Goal: Task Accomplishment & Management: Complete application form

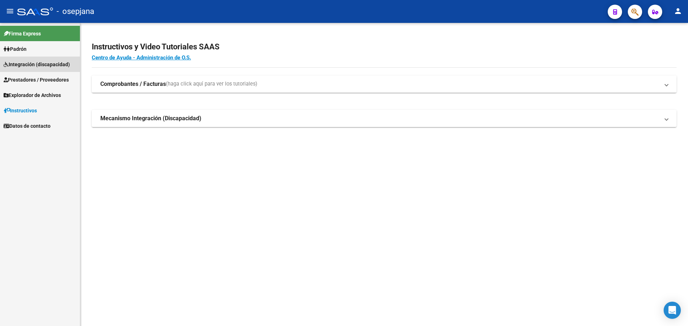
click at [24, 65] on span "Integración (discapacidad)" at bounding box center [37, 65] width 66 height 8
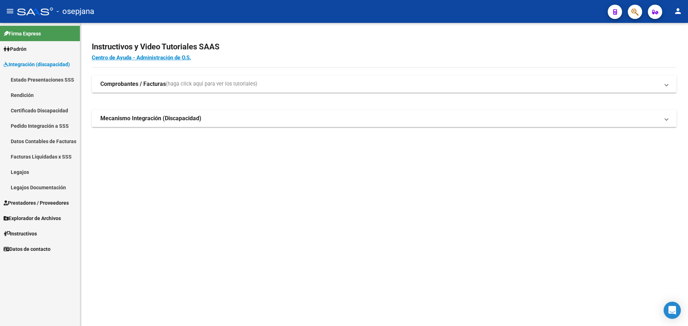
click at [42, 201] on span "Prestadores / Proveedores" at bounding box center [36, 203] width 65 height 8
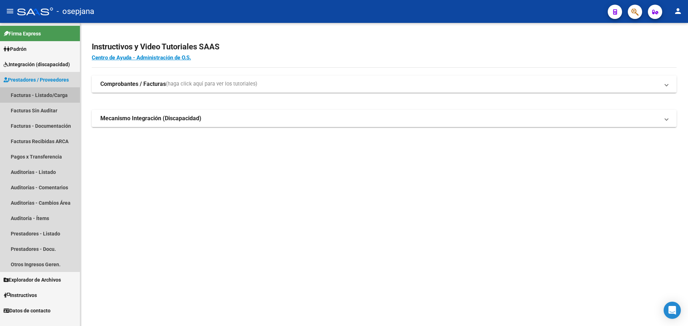
click at [46, 92] on link "Facturas - Listado/Carga" at bounding box center [40, 94] width 80 height 15
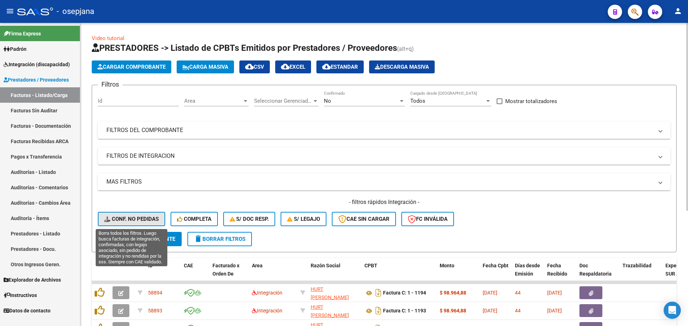
click at [134, 218] on span "Conf. no pedidas" at bounding box center [131, 219] width 54 height 6
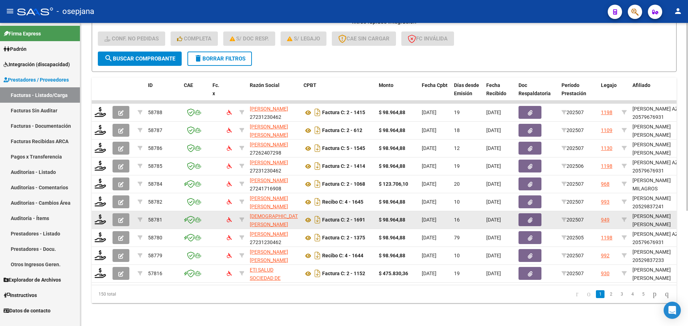
scroll to position [186, 0]
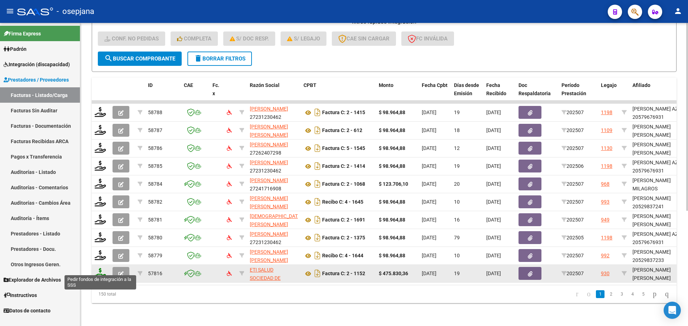
click at [102, 268] on icon at bounding box center [100, 273] width 11 height 10
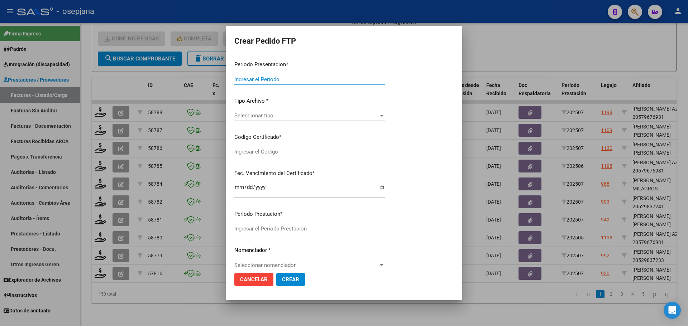
type input "202507"
type input "$ 475.830,36"
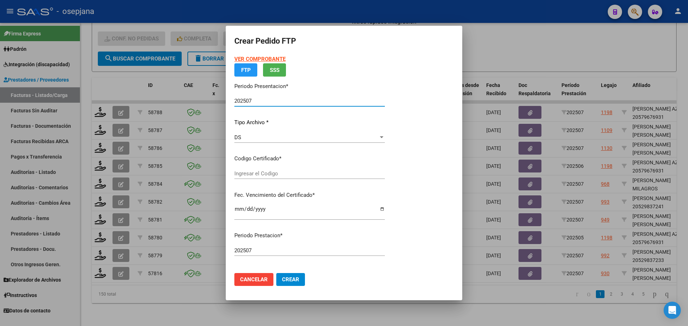
type input "ARG02000557557882025051220300512BSAS313"
type input "[DATE]"
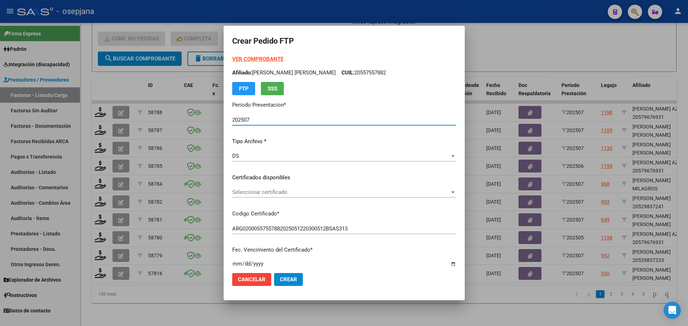
click at [291, 193] on span "Seleccionar certificado" at bounding box center [340, 192] width 217 height 6
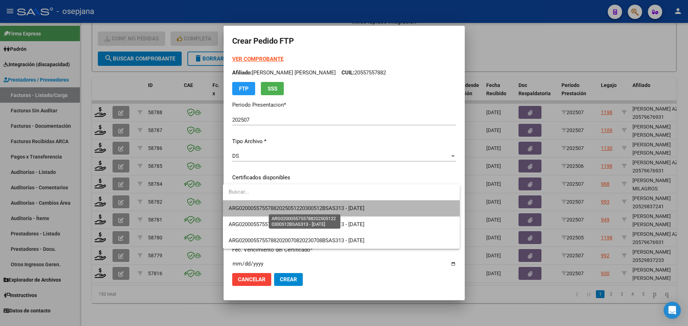
click at [295, 208] on span "ARG02000557557882025051220300512BSAS313 - [DATE]" at bounding box center [296, 208] width 136 height 6
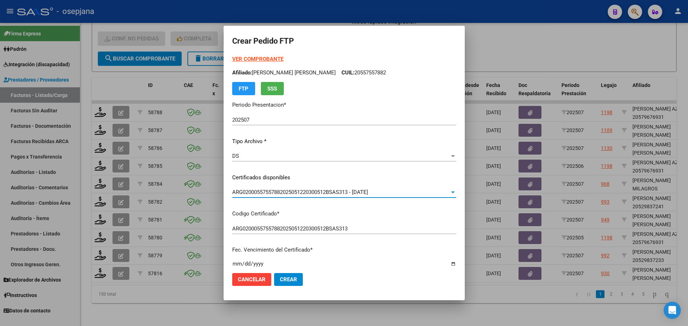
click at [245, 59] on strong "VER COMPROBANTE" at bounding box center [257, 59] width 51 height 6
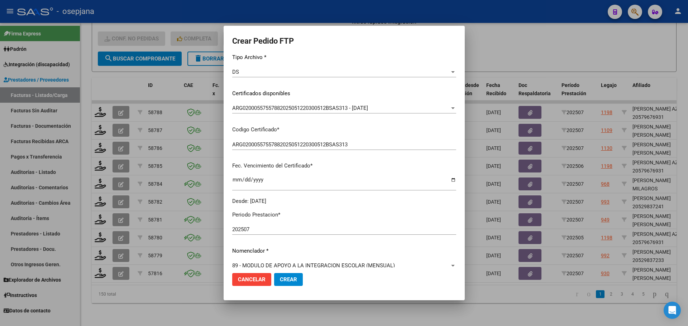
scroll to position [215, 0]
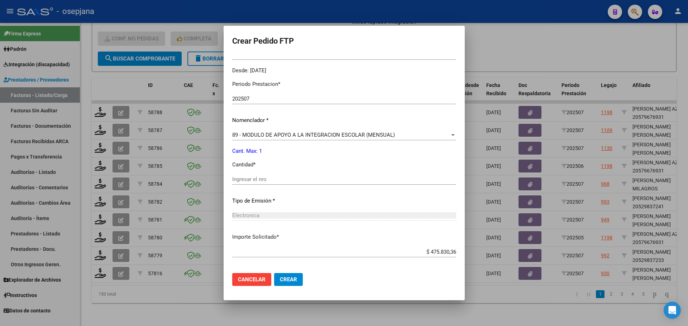
click at [260, 176] on div "Ingresar el nro" at bounding box center [344, 179] width 224 height 11
type input "1"
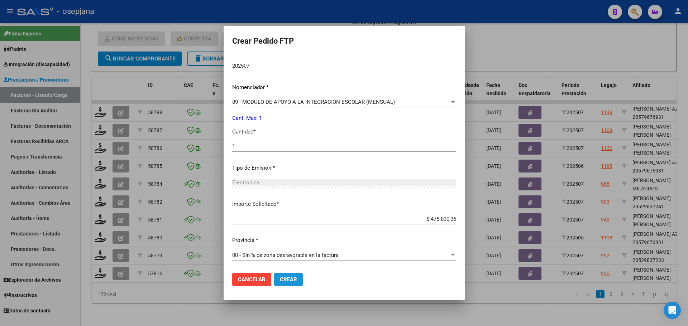
click at [290, 282] on span "Crear" at bounding box center [288, 279] width 17 height 6
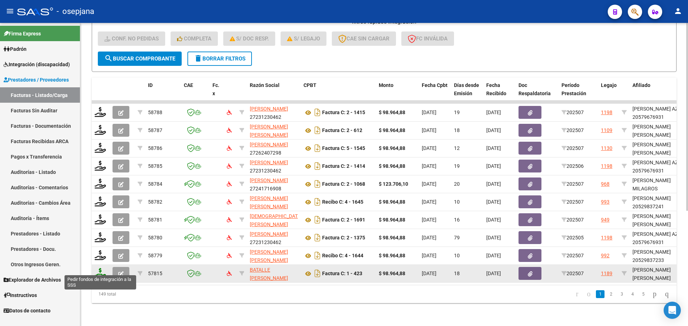
click at [101, 270] on icon at bounding box center [100, 273] width 11 height 10
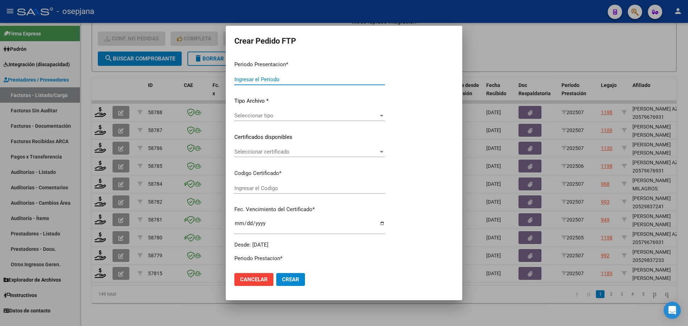
type input "202507"
type input "$ 98.964,88"
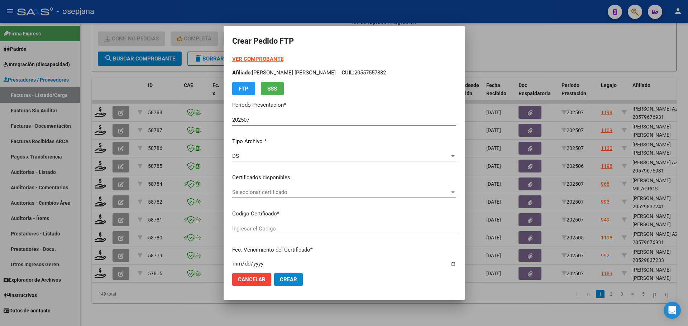
type input "ARG01000554337382025020420300204BSAS427"
type input "[DATE]"
click at [300, 188] on div "Seleccionar certificado Seleccionar certificado" at bounding box center [344, 192] width 224 height 11
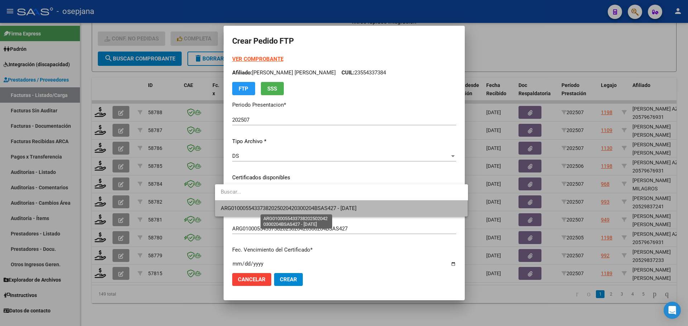
click at [306, 207] on span "ARG01000554337382025020420300204BSAS427 - [DATE]" at bounding box center [289, 208] width 136 height 6
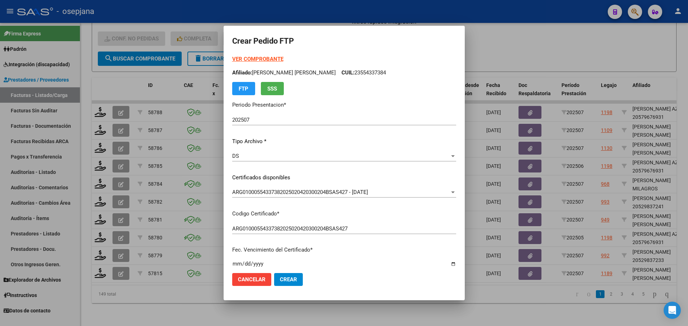
click at [255, 58] on strong "VER COMPROBANTE" at bounding box center [257, 59] width 51 height 6
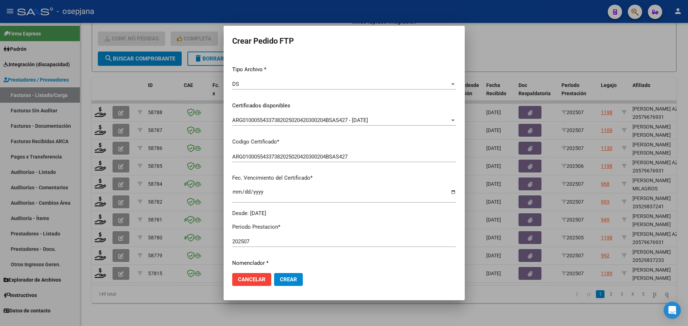
scroll to position [215, 0]
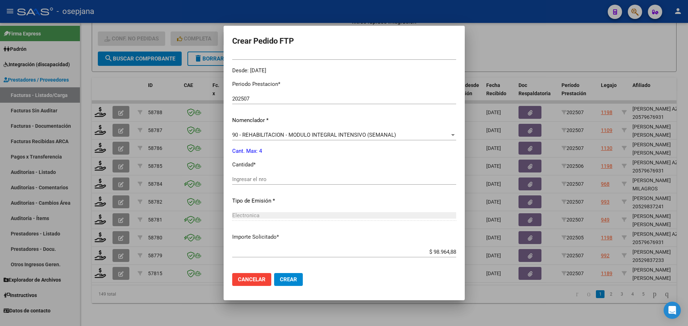
click at [256, 180] on input "Ingresar el nro" at bounding box center [344, 179] width 224 height 6
type input "4"
click at [280, 279] on span "Crear" at bounding box center [288, 279] width 17 height 6
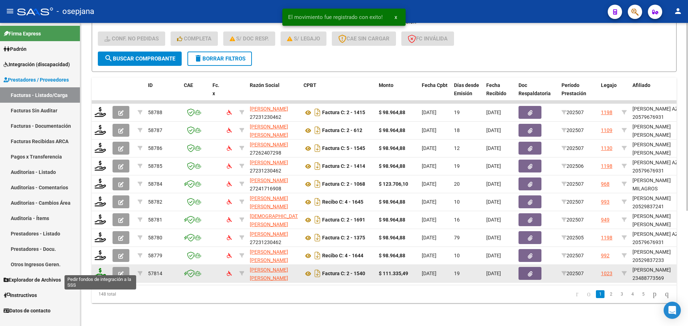
click at [100, 268] on icon at bounding box center [100, 273] width 11 height 10
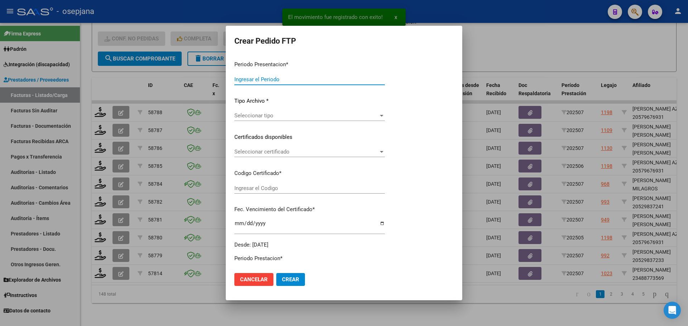
type input "202507"
type input "$ 111.335,49"
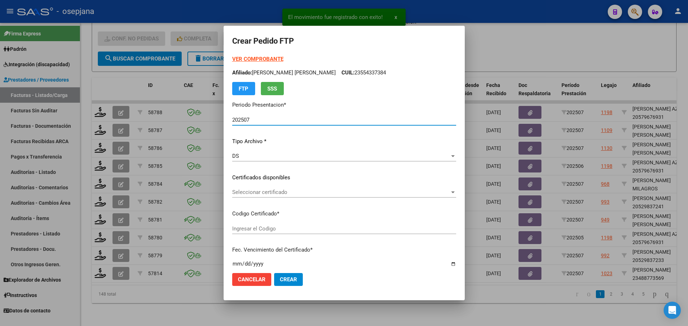
type input "ARG02000488773562022062420270624BSAS436"
type input "[DATE]"
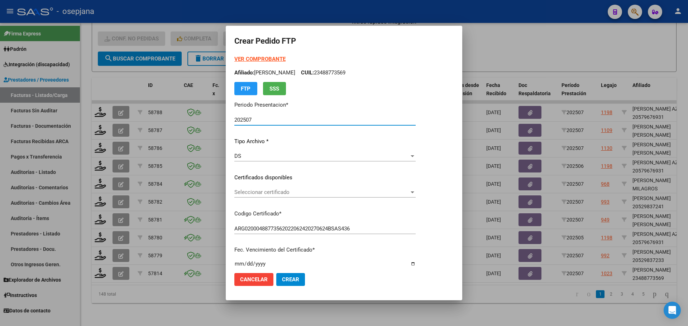
click at [273, 190] on span "Seleccionar certificado" at bounding box center [321, 192] width 175 height 6
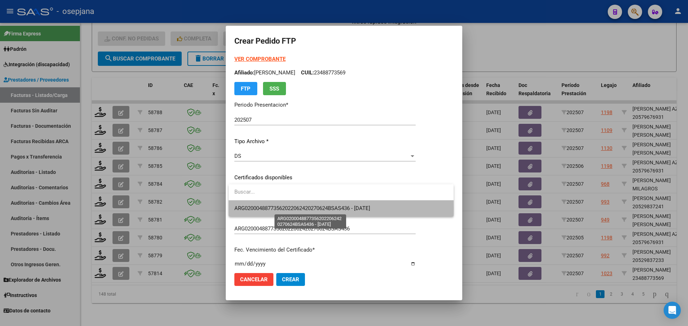
click at [281, 208] on span "ARG02000488773562022062420270624BSAS436 - [DATE]" at bounding box center [302, 208] width 136 height 6
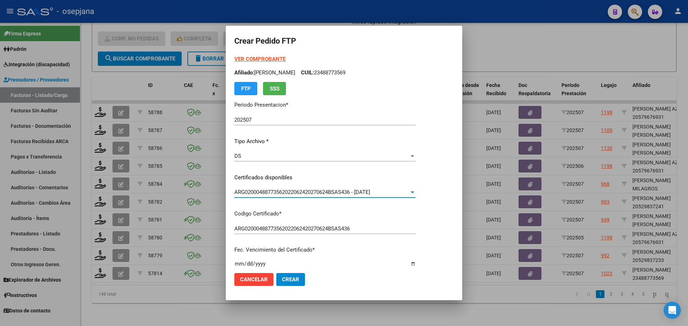
click at [264, 56] on strong "VER COMPROBANTE" at bounding box center [259, 59] width 51 height 6
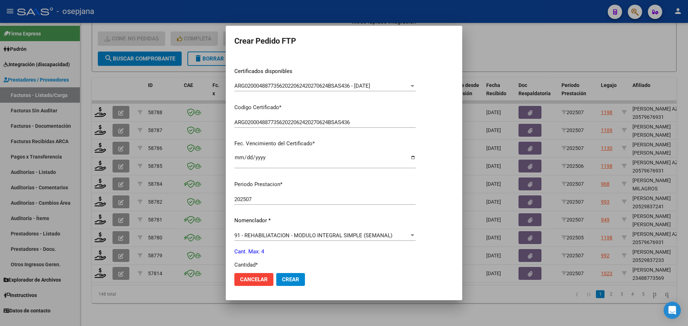
scroll to position [215, 0]
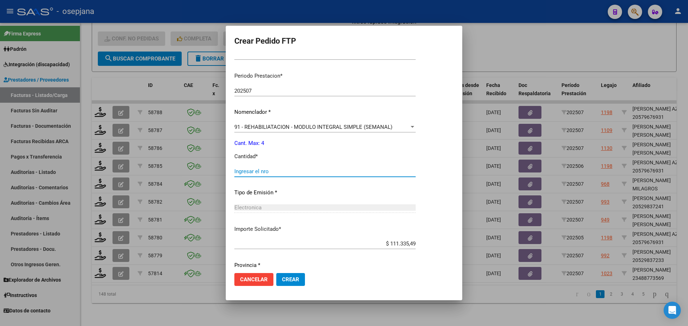
click at [266, 172] on input "Ingresar el nro" at bounding box center [324, 171] width 181 height 6
type input "4"
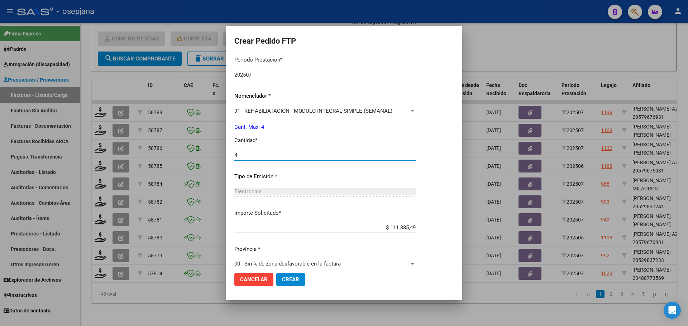
scroll to position [240, 0]
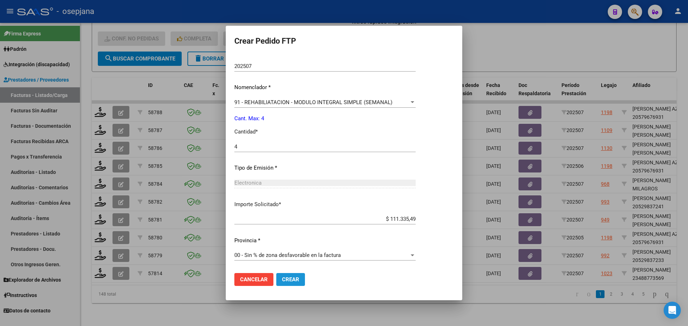
click at [296, 285] on button "Crear" at bounding box center [290, 279] width 29 height 13
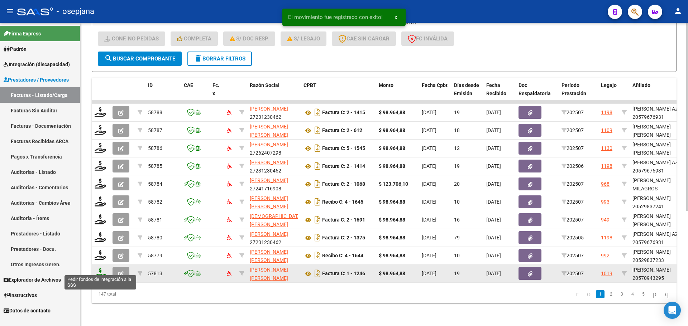
click at [98, 268] on icon at bounding box center [100, 273] width 11 height 10
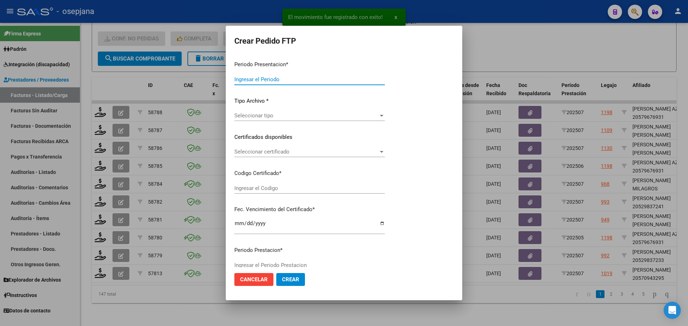
type input "202507"
type input "$ 98.964,88"
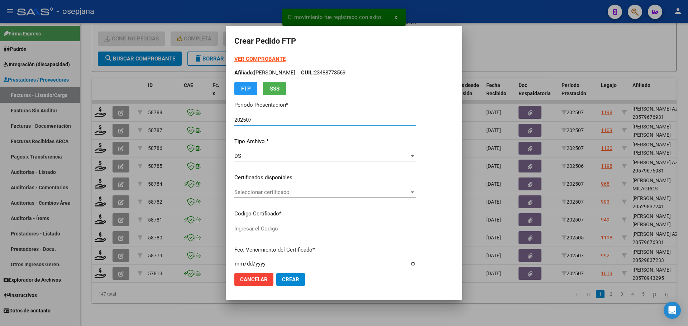
type input "ARG0200057094329-20220907-20250907BS311"
type input "[DATE]"
click at [267, 193] on span "Seleccionar certificado" at bounding box center [338, 192] width 209 height 6
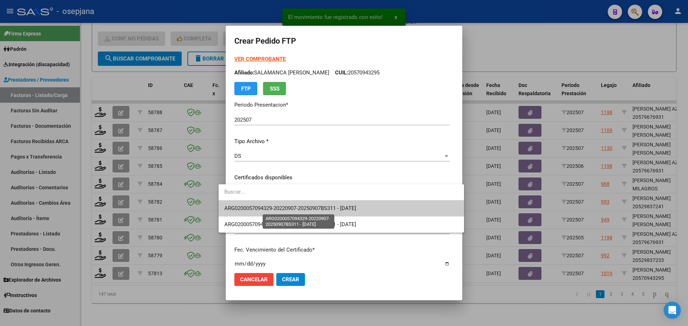
click at [271, 206] on span "ARG0200057094329-20220907-20250907BS311 - [DATE]" at bounding box center [290, 208] width 132 height 6
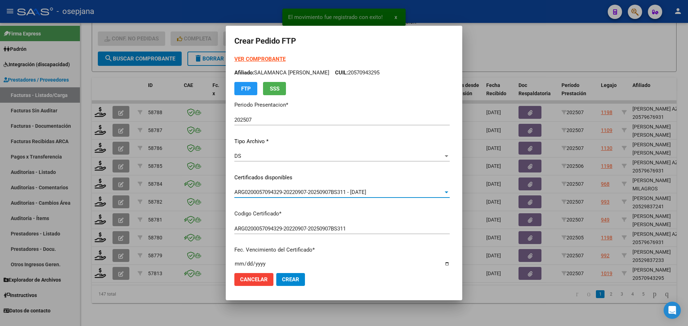
click at [252, 60] on strong "VER COMPROBANTE" at bounding box center [259, 59] width 51 height 6
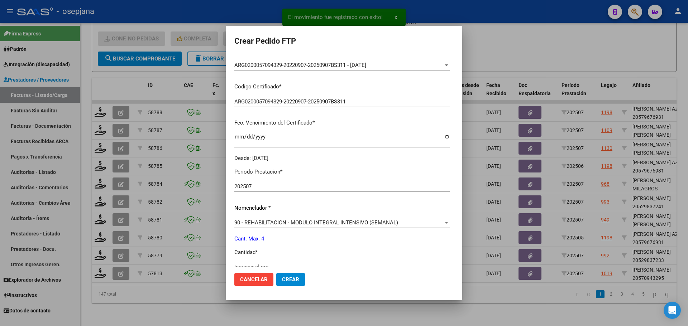
scroll to position [215, 0]
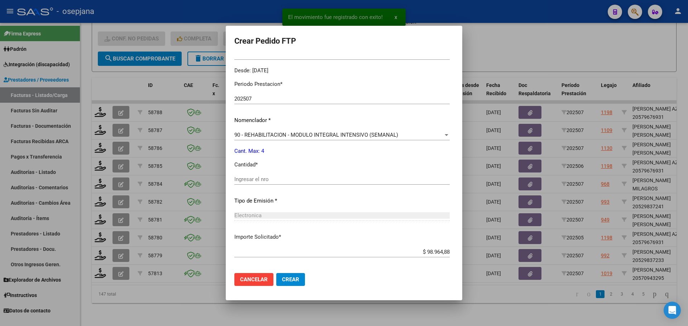
click at [238, 175] on div "Ingresar el nro" at bounding box center [341, 179] width 215 height 11
type input "4"
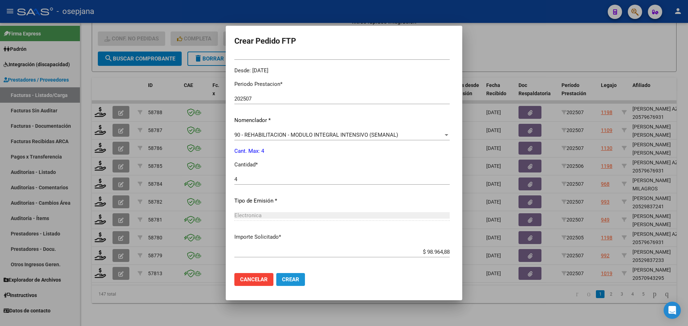
click at [287, 278] on span "Crear" at bounding box center [290, 279] width 17 height 6
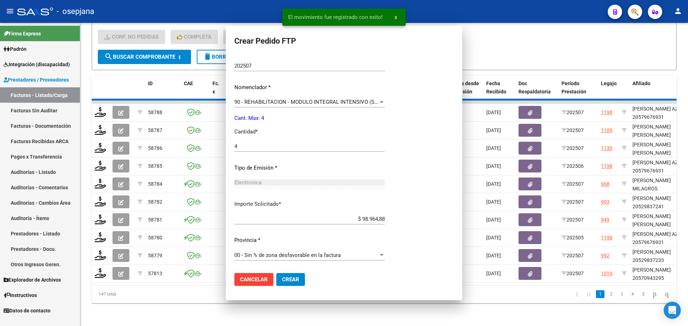
scroll to position [174, 0]
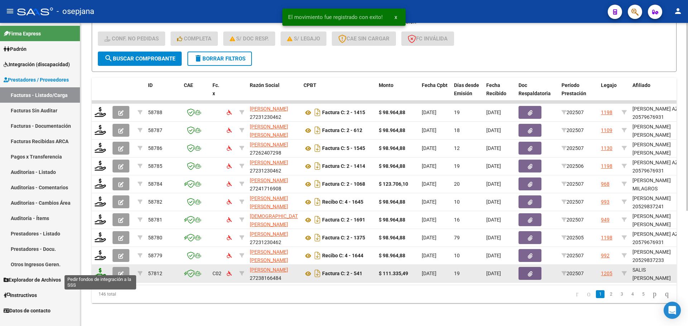
click at [101, 268] on icon at bounding box center [100, 273] width 11 height 10
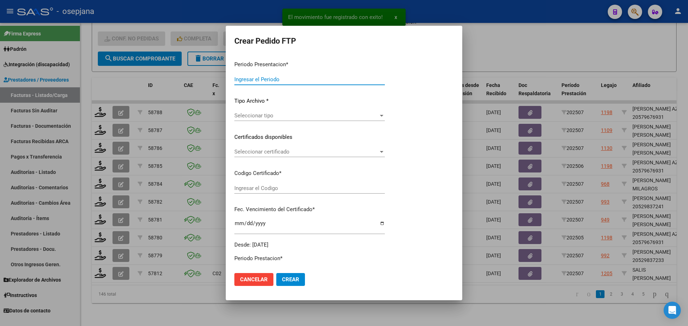
type input "202507"
type input "$ 111.335,49"
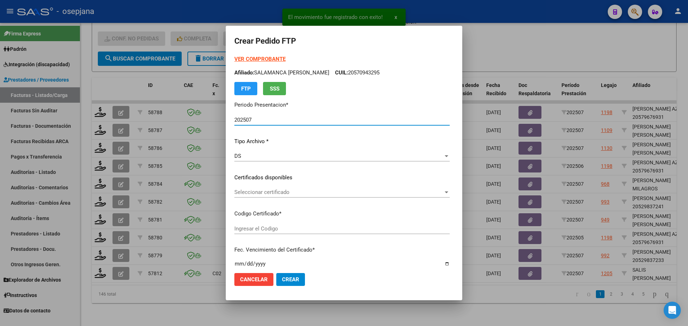
type input "ARG02000578334132022072620270726BSAS436"
type input "[DATE]"
click at [284, 190] on span "Seleccionar certificado" at bounding box center [329, 192] width 190 height 6
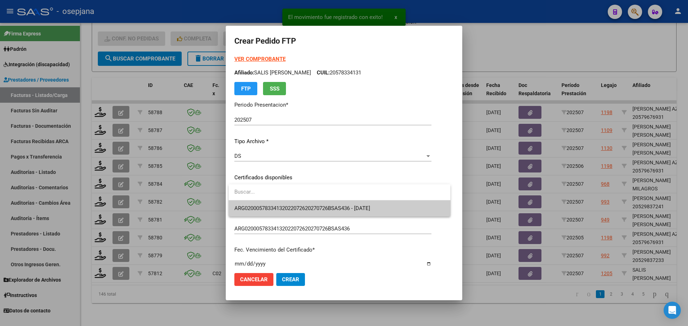
click at [285, 204] on span "ARG02000578334132022072620270726BSAS436 - [DATE]" at bounding box center [339, 209] width 210 height 16
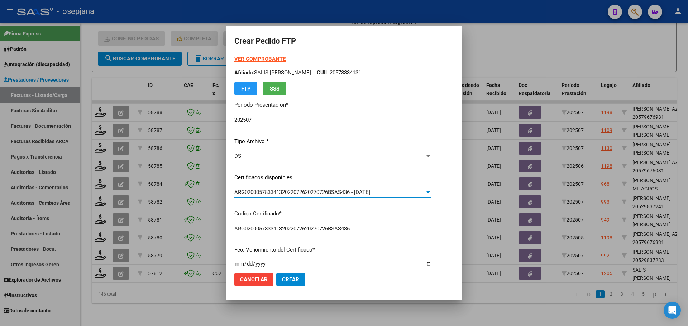
click at [279, 57] on strong "VER COMPROBANTE" at bounding box center [259, 59] width 51 height 6
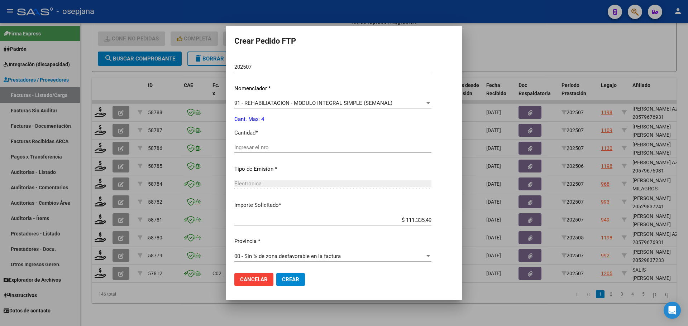
scroll to position [248, 0]
click at [257, 145] on input "Ingresar el nro" at bounding box center [332, 146] width 197 height 6
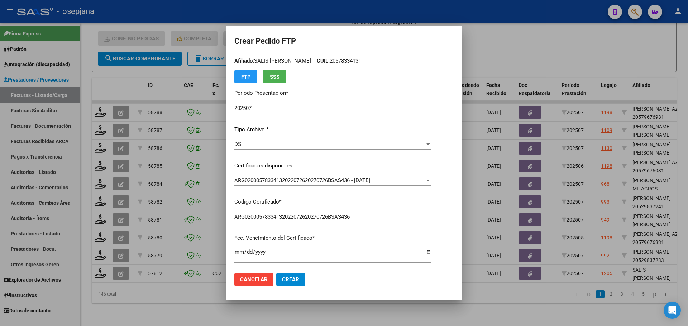
scroll to position [0, 0]
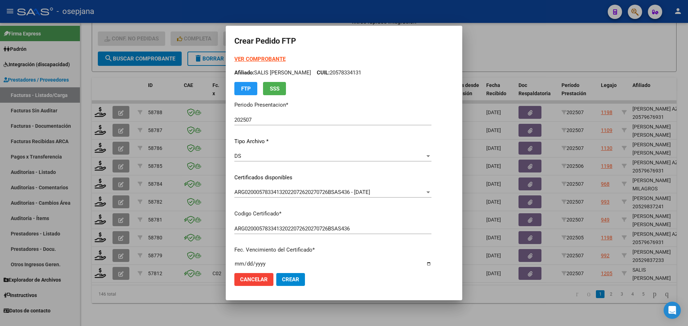
type input "4"
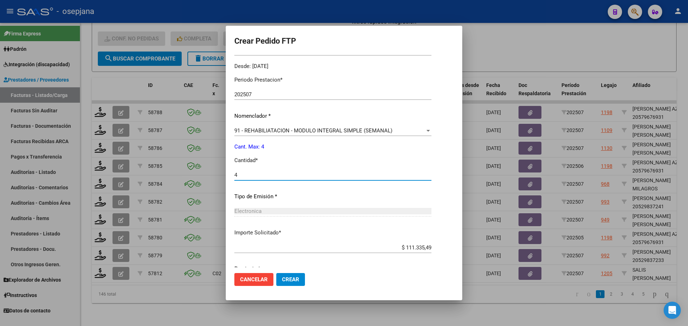
scroll to position [248, 0]
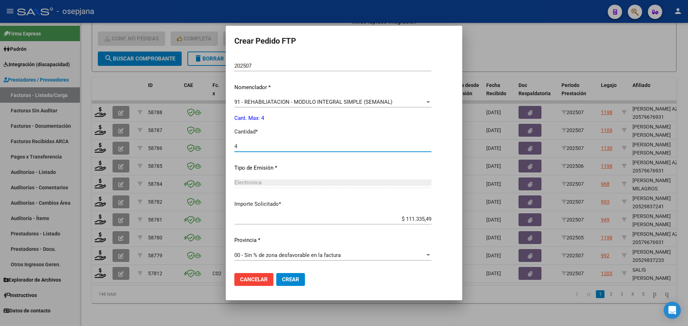
click at [294, 279] on span "Crear" at bounding box center [290, 279] width 17 height 6
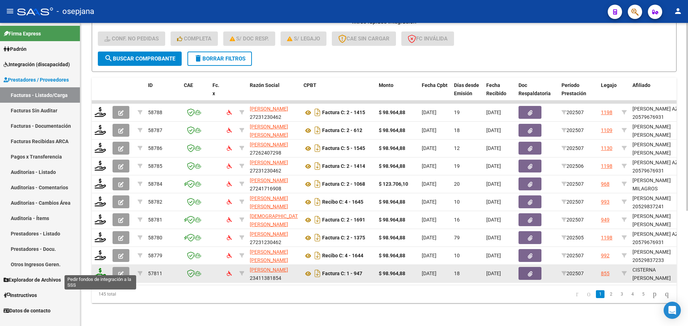
click at [102, 268] on icon at bounding box center [100, 273] width 11 height 10
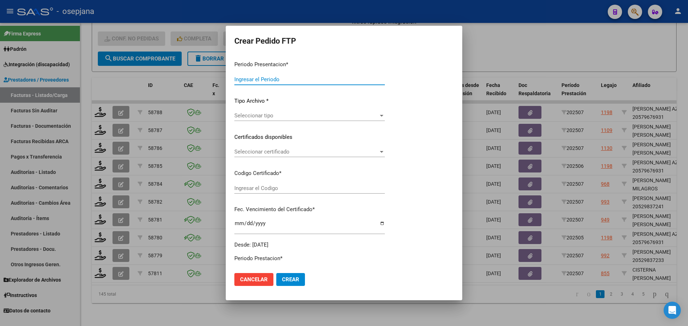
type input "202507"
type input "$ 98.964,88"
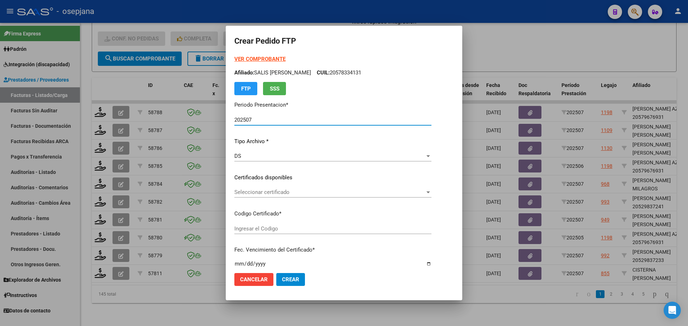
type input "ARG02000558872192022121320271213BS10725"
type input "[DATE]"
click at [313, 193] on span "Seleccionar certificado" at bounding box center [335, 192] width 202 height 6
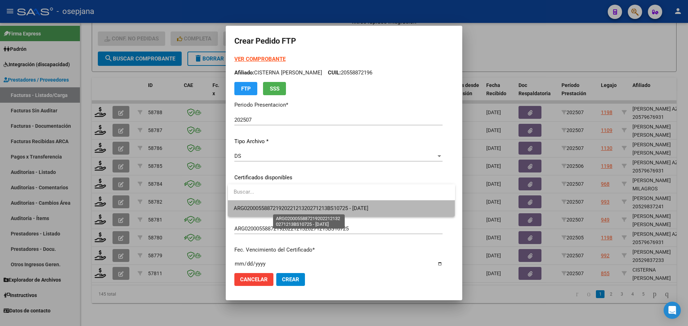
click at [316, 206] on span "ARG02000558872192022121320271213BS10725 - [DATE]" at bounding box center [300, 208] width 135 height 6
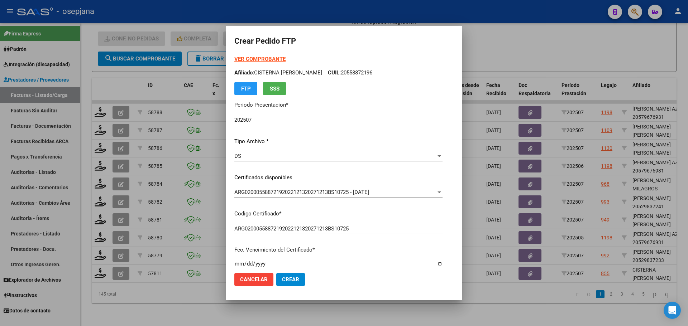
click at [266, 62] on strong "VER COMPROBANTE" at bounding box center [259, 59] width 51 height 6
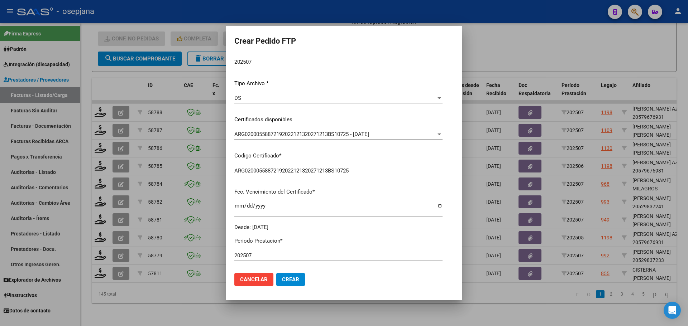
scroll to position [215, 0]
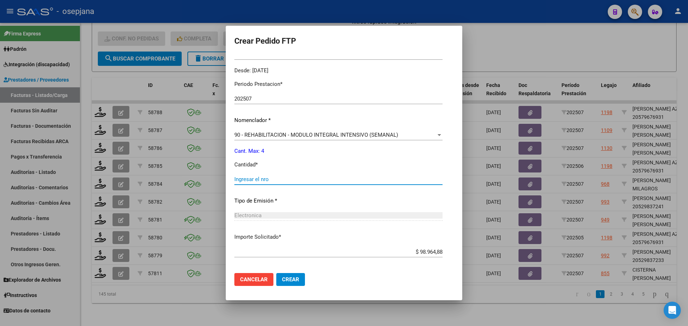
click at [259, 179] on input "Ingresar el nro" at bounding box center [338, 179] width 208 height 6
type input "4"
click at [286, 275] on button "Crear" at bounding box center [290, 279] width 29 height 13
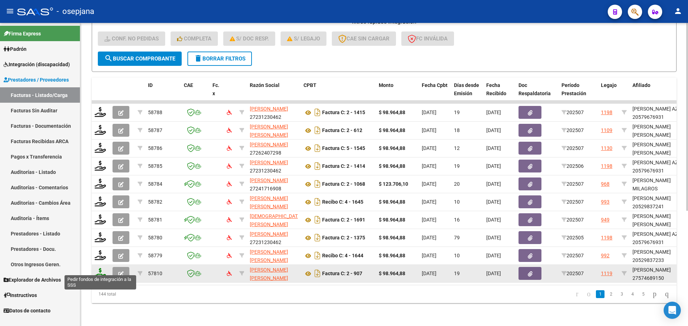
click at [99, 269] on icon at bounding box center [100, 273] width 11 height 10
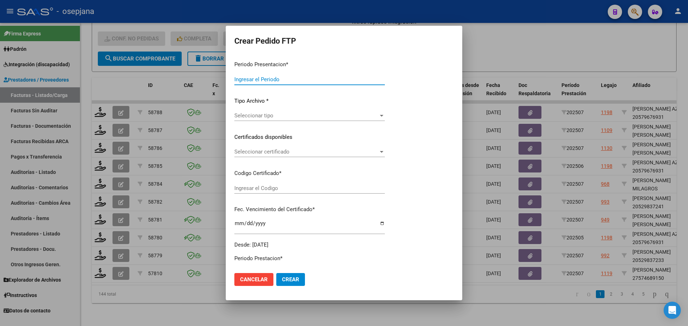
type input "202507"
type input "$ 98.964,88"
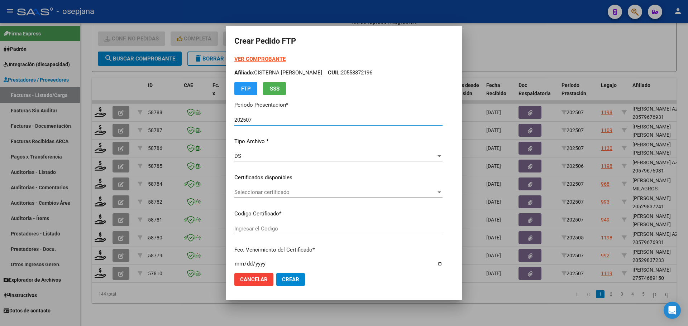
type input "ARG01000574689152022121220271212BS10725"
type input "[DATE]"
click at [284, 189] on div "Seleccionar certificado Seleccionar certificado" at bounding box center [324, 192] width 181 height 11
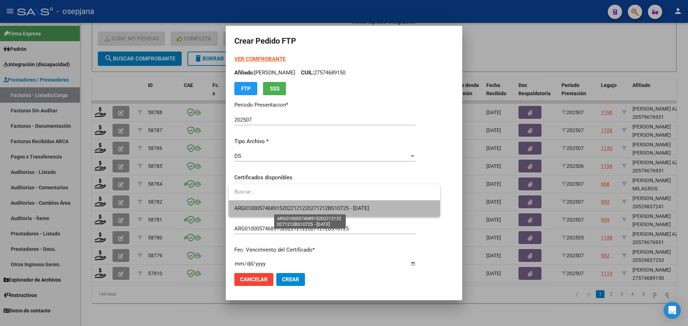
click at [289, 206] on span "ARG01000574689152022121220271212BS10725 - [DATE]" at bounding box center [301, 208] width 135 height 6
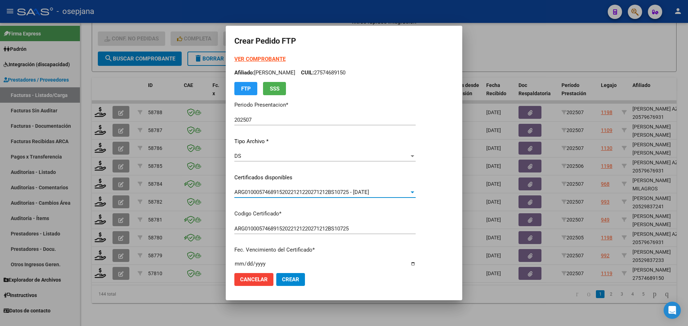
click at [270, 61] on strong "VER COMPROBANTE" at bounding box center [259, 59] width 51 height 6
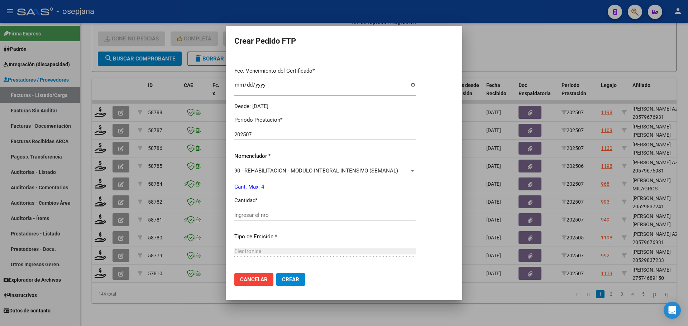
click at [243, 222] on div "Ingresar el nro" at bounding box center [324, 219] width 181 height 18
click at [244, 216] on input "Ingresar el nro" at bounding box center [324, 215] width 181 height 6
type input "4"
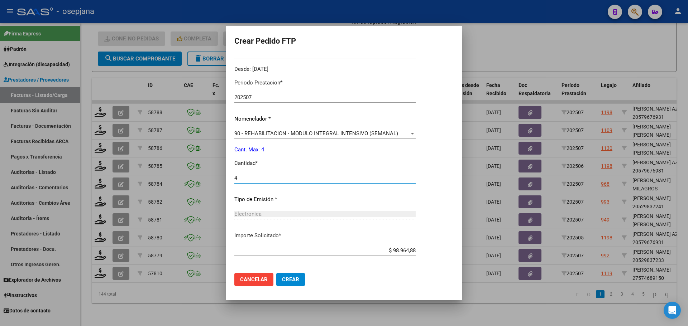
scroll to position [248, 0]
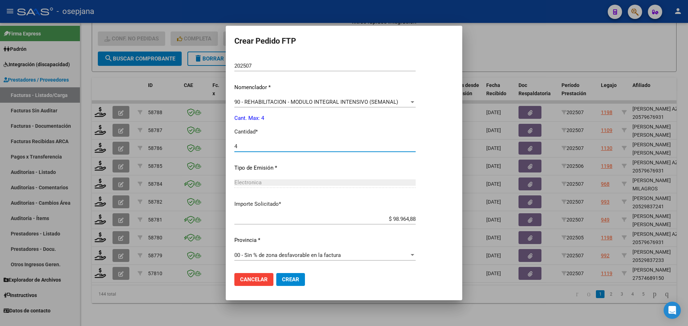
click at [289, 275] on button "Crear" at bounding box center [290, 279] width 29 height 13
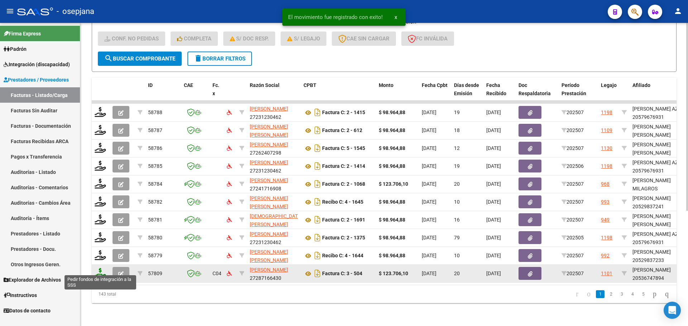
click at [102, 270] on icon at bounding box center [100, 273] width 11 height 10
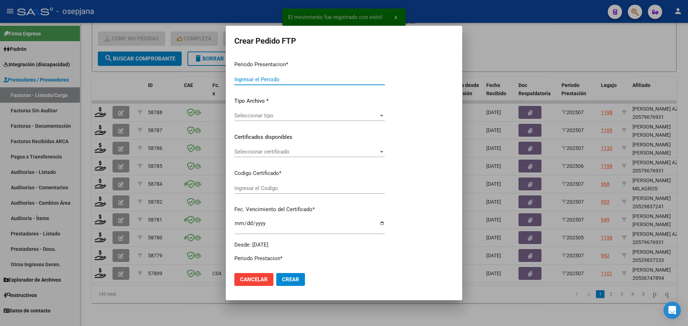
type input "202507"
type input "$ 123.706,10"
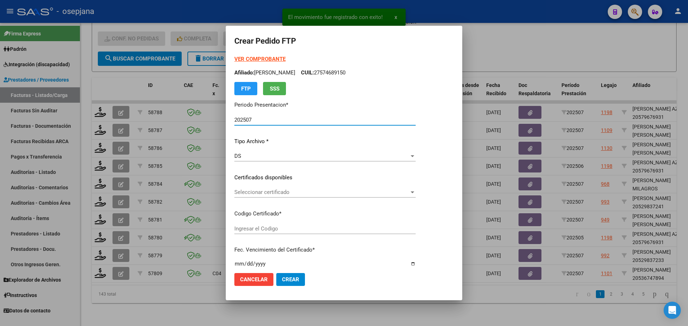
type input "ARG02000536747892018070220250702BSAS320"
type input "[DATE]"
click at [288, 194] on span "Seleccionar certificado" at bounding box center [321, 192] width 175 height 6
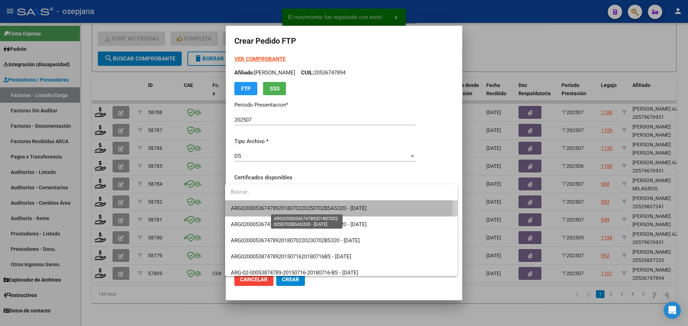
click at [290, 206] on span "ARG02000536747892018070220250702BSAS320 - [DATE]" at bounding box center [299, 208] width 136 height 6
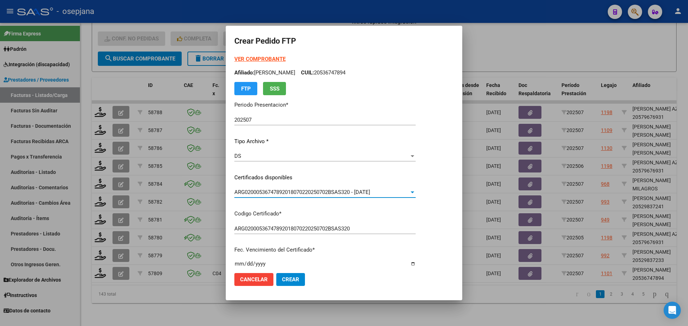
click at [273, 61] on strong "VER COMPROBANTE" at bounding box center [259, 59] width 51 height 6
